Goal: Information Seeking & Learning: Learn about a topic

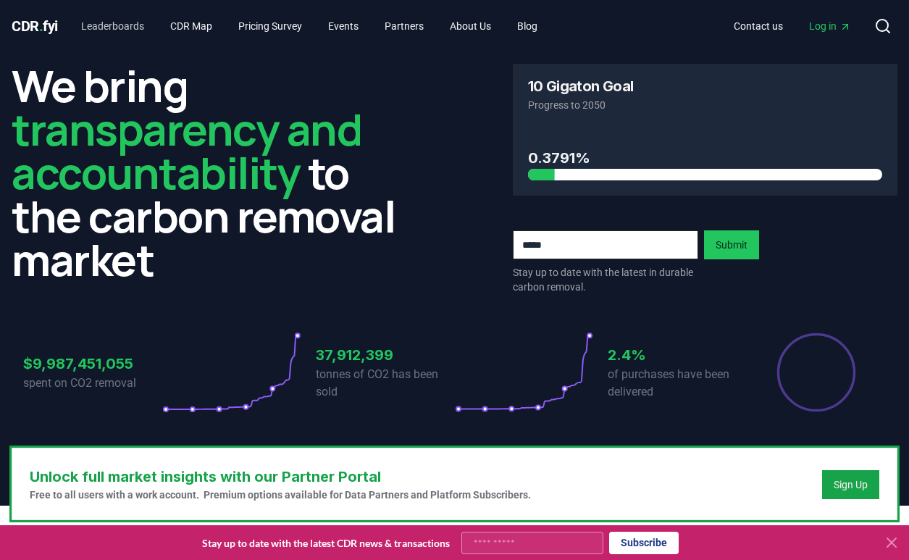
click at [128, 30] on link "Leaderboards" at bounding box center [113, 26] width 86 height 26
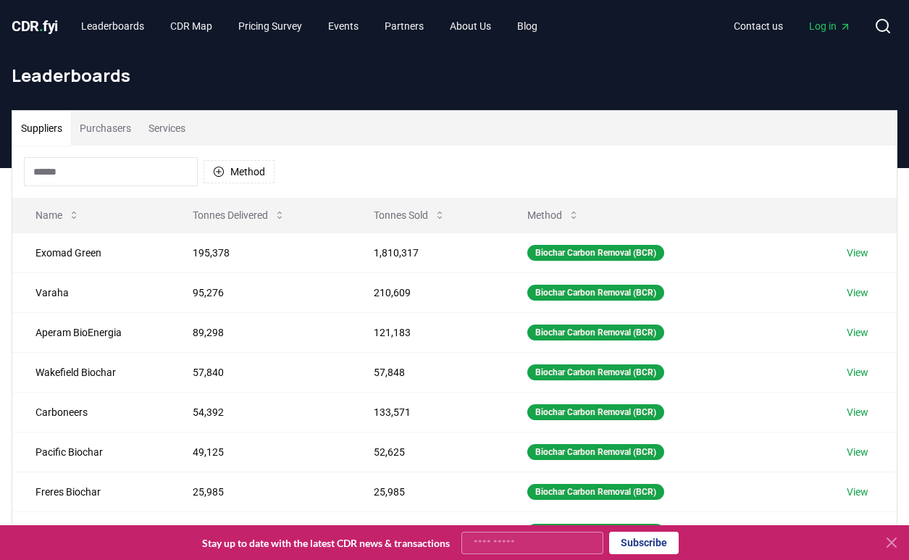
click at [50, 25] on span "CDR . fyi" at bounding box center [35, 25] width 46 height 17
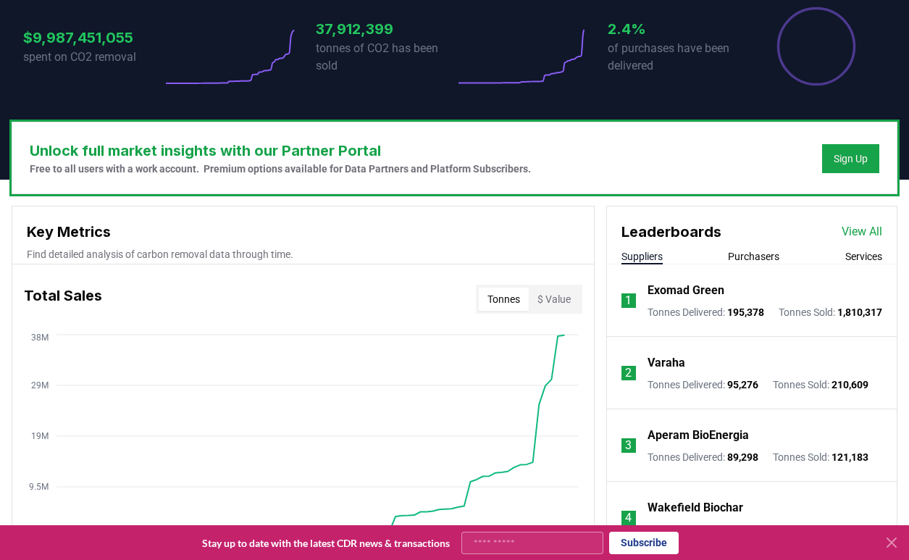
scroll to position [442, 0]
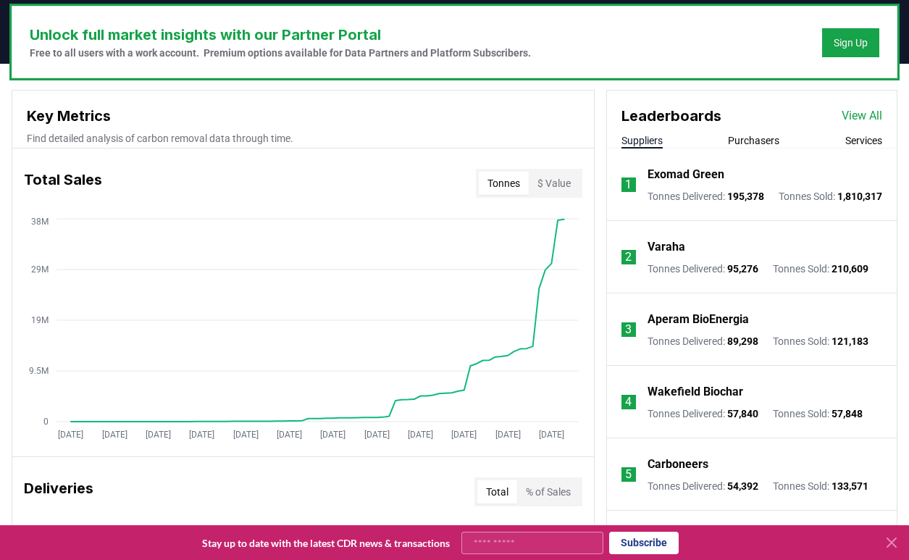
click at [553, 187] on button "$ Value" at bounding box center [554, 183] width 51 height 23
click at [512, 191] on button "Tonnes" at bounding box center [504, 183] width 50 height 23
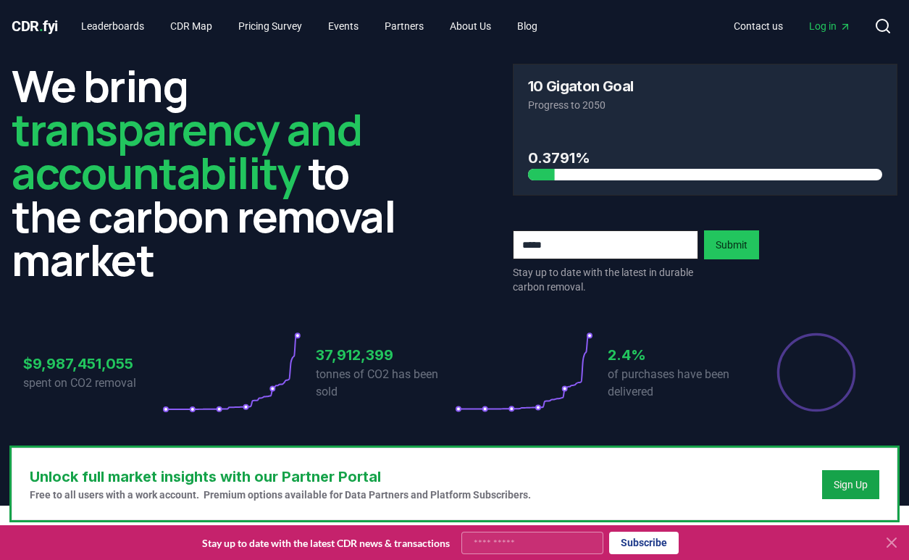
scroll to position [0, 0]
click at [122, 25] on link "Leaderboards" at bounding box center [113, 26] width 86 height 26
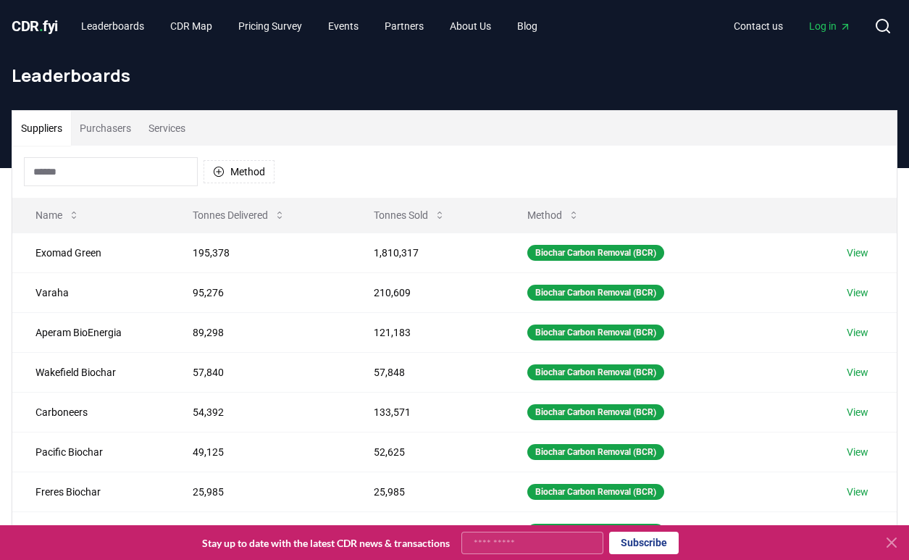
click at [174, 126] on button "Services" at bounding box center [167, 128] width 54 height 35
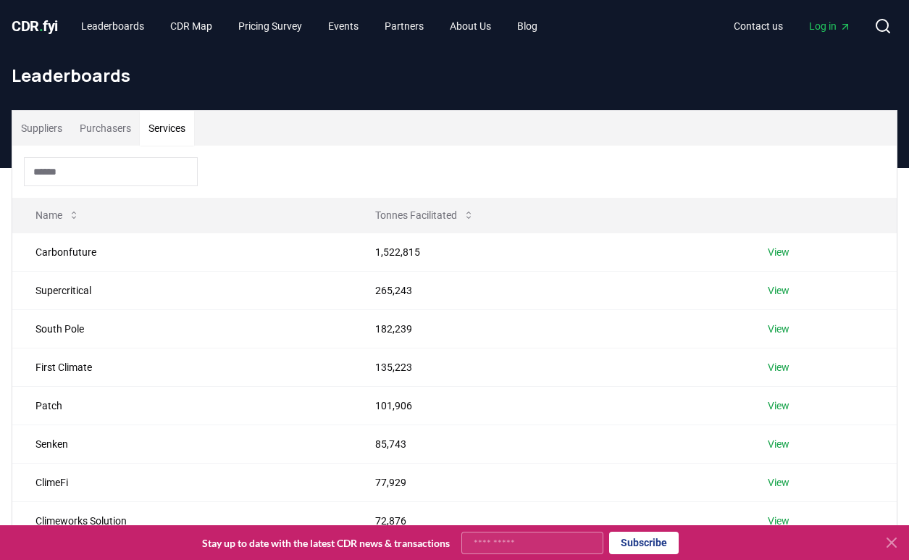
click at [28, 26] on span "CDR . fyi" at bounding box center [35, 25] width 46 height 17
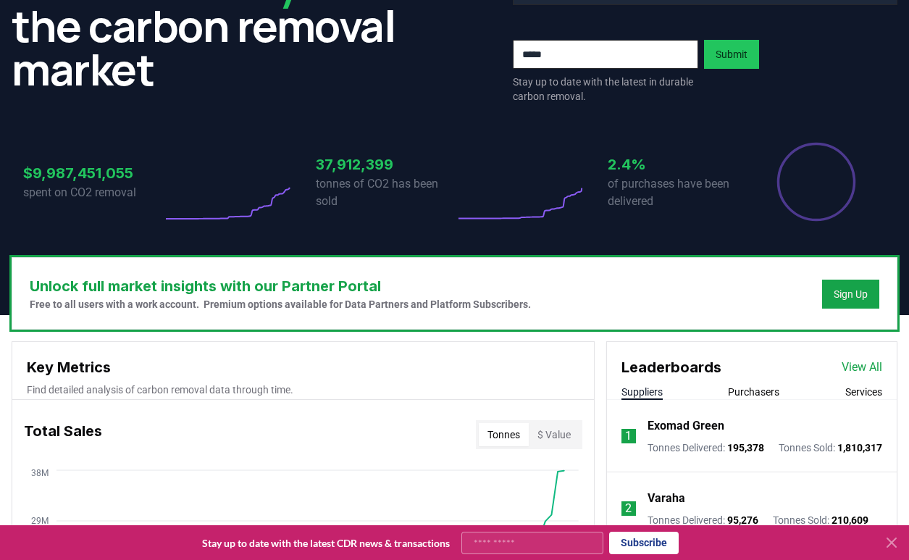
scroll to position [423, 0]
